Goal: Information Seeking & Learning: Learn about a topic

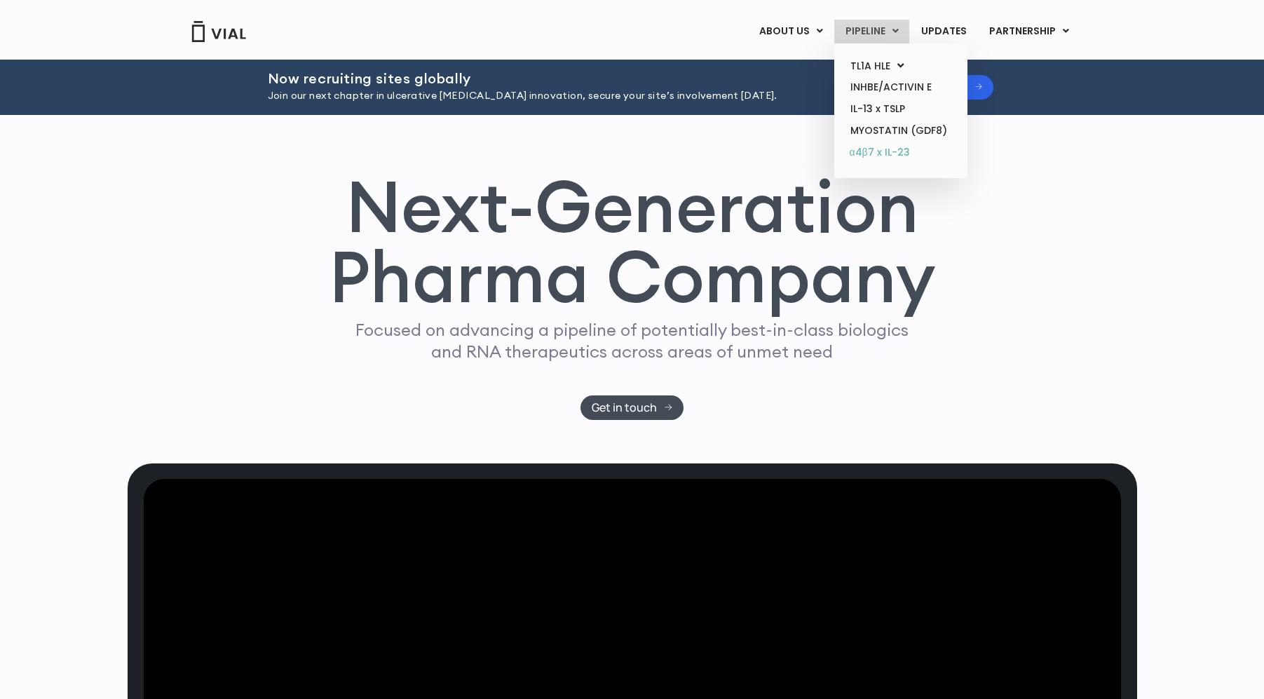
click at [894, 150] on link "α4β7 x IL-23" at bounding box center [900, 153] width 123 height 22
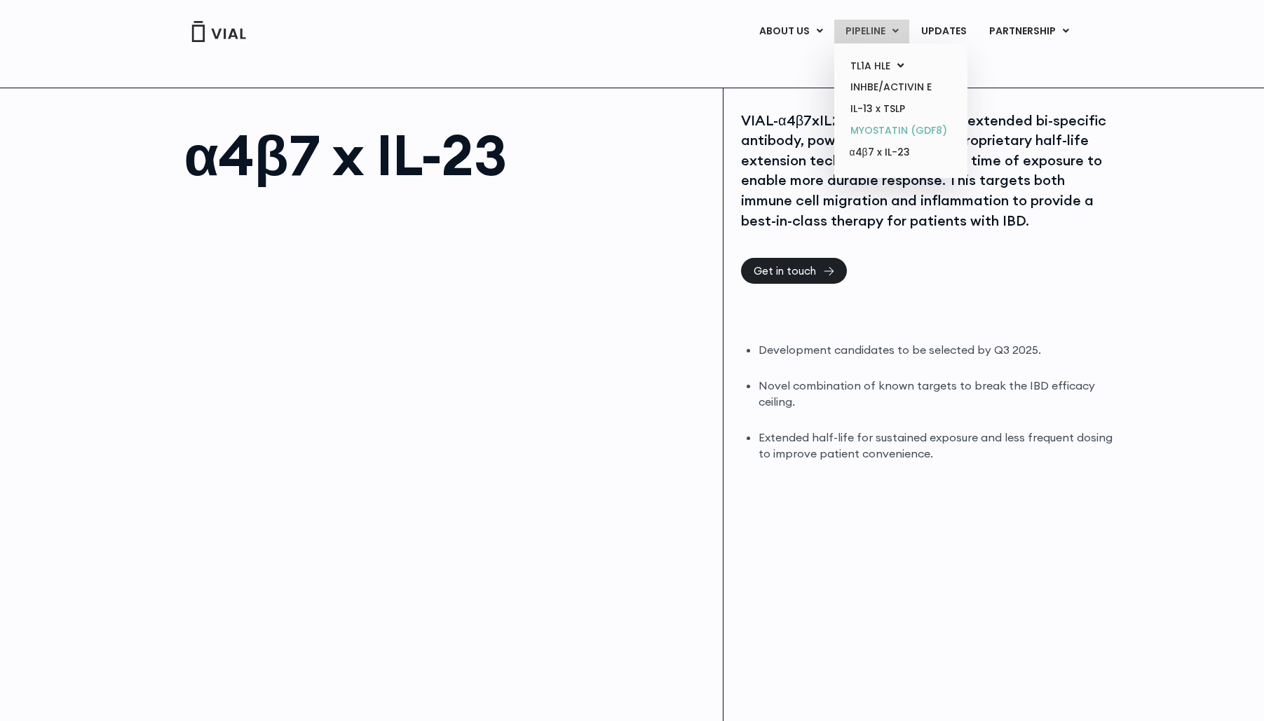
click at [875, 131] on link "MYOSTATIN (GDF8)" at bounding box center [900, 131] width 123 height 22
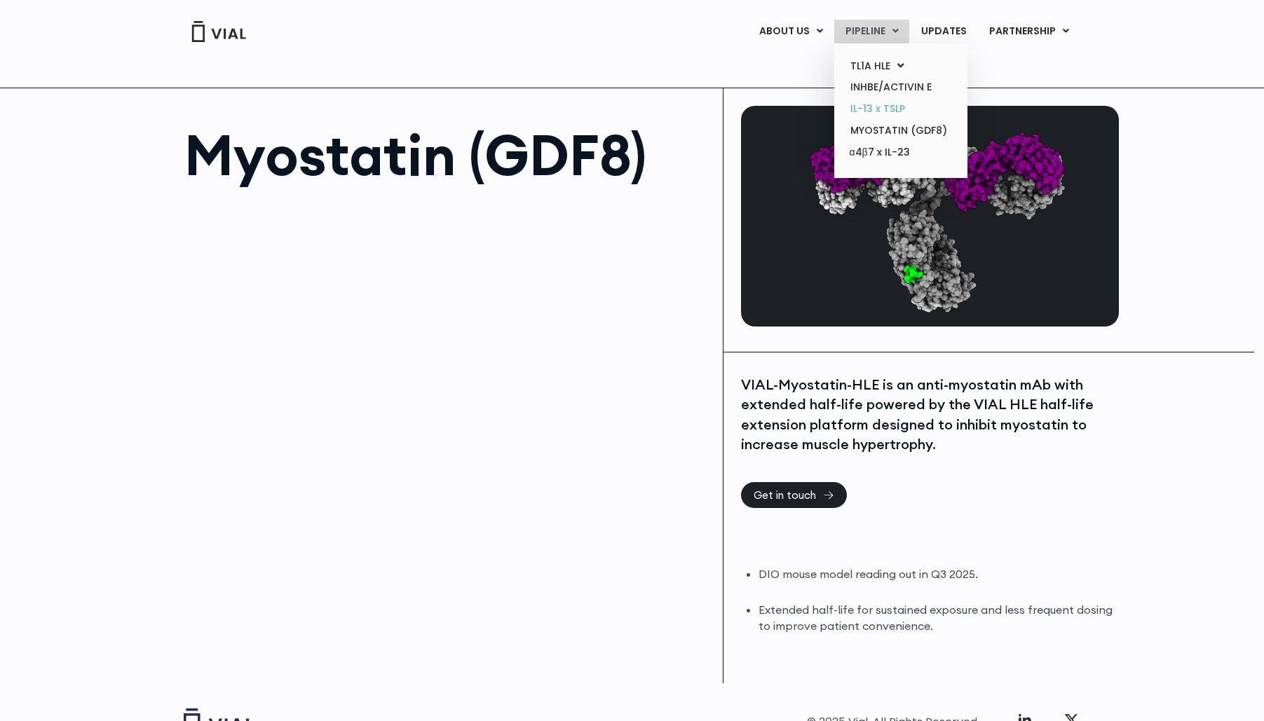
click at [872, 113] on link "IL-13 x TSLP" at bounding box center [900, 109] width 123 height 22
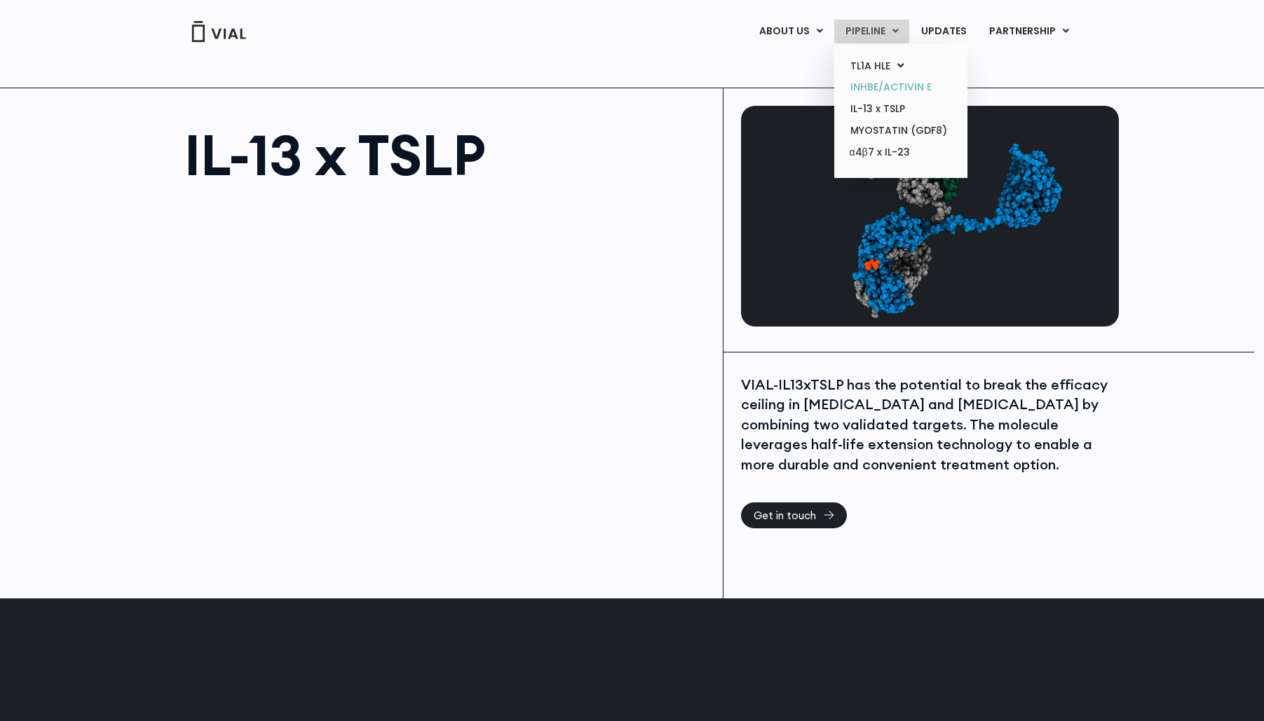
click at [880, 92] on link "INHBE/ACTIVIN E" at bounding box center [900, 87] width 123 height 22
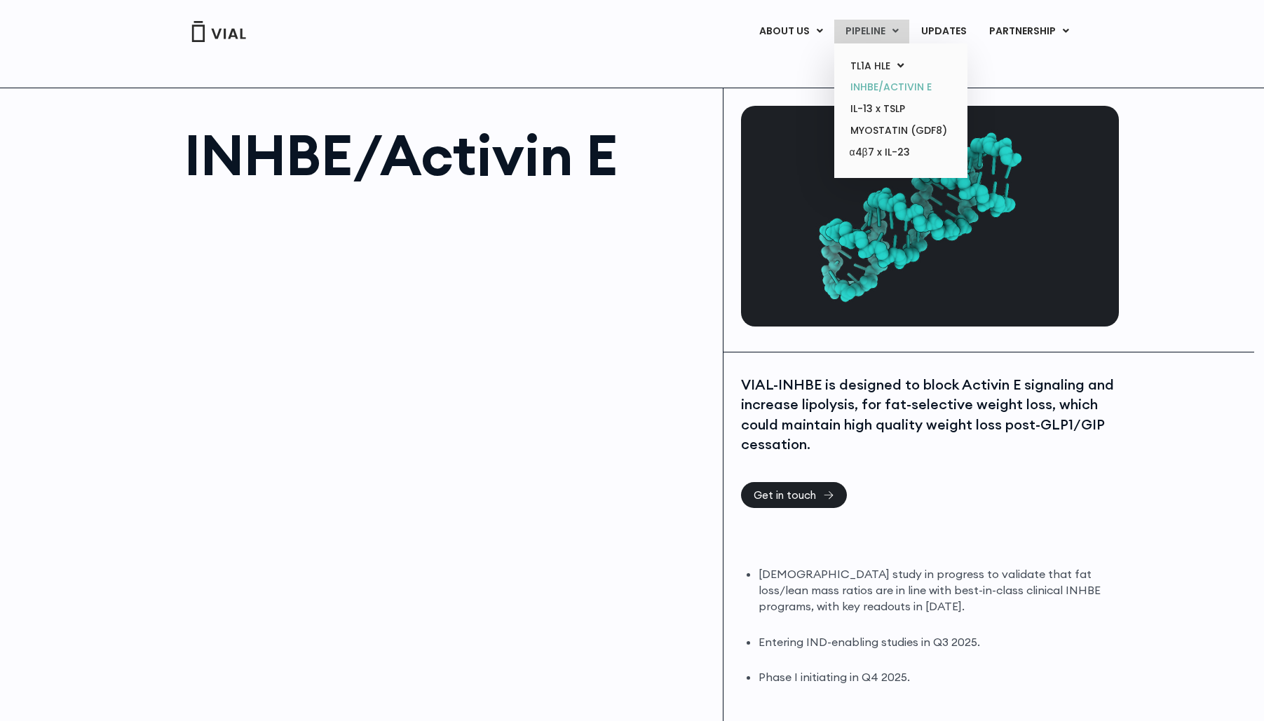
click at [886, 90] on link "INHBE/ACTIVIN E" at bounding box center [900, 87] width 123 height 22
click at [876, 60] on link "TL1A HLE" at bounding box center [900, 66] width 123 height 22
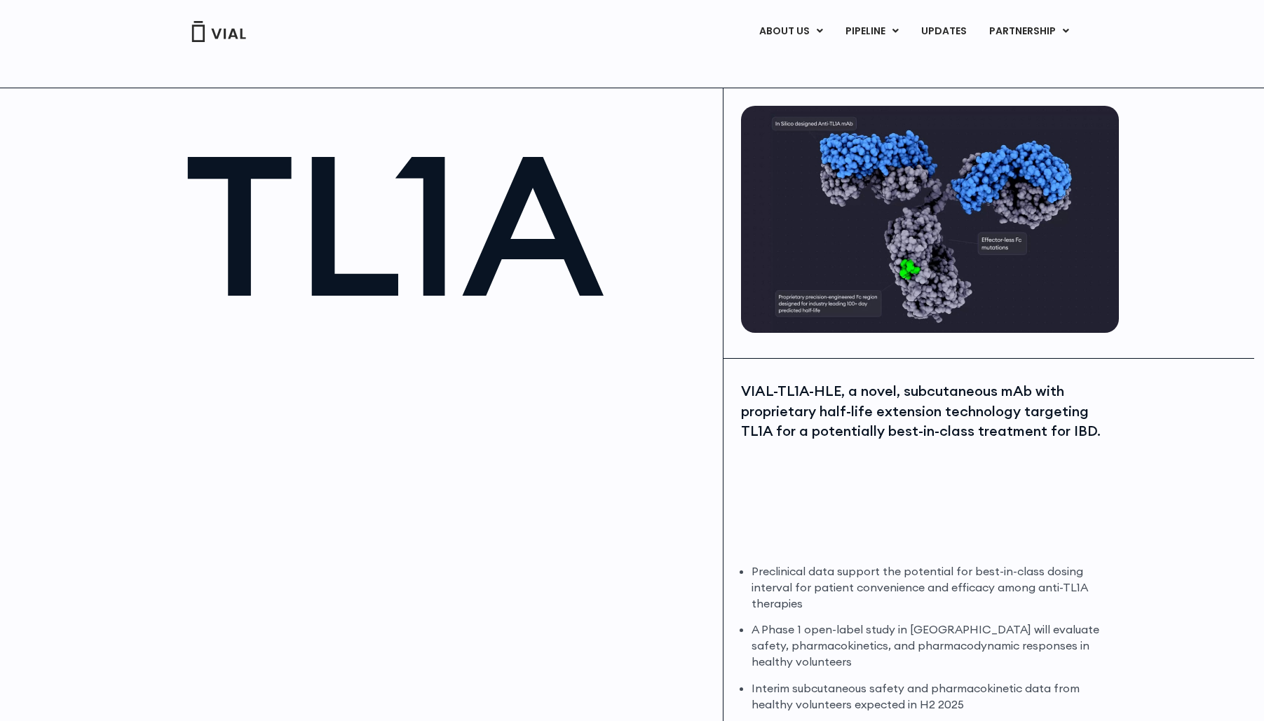
click at [233, 27] on img at bounding box center [219, 31] width 56 height 21
